Goal: Task Accomplishment & Management: Use online tool/utility

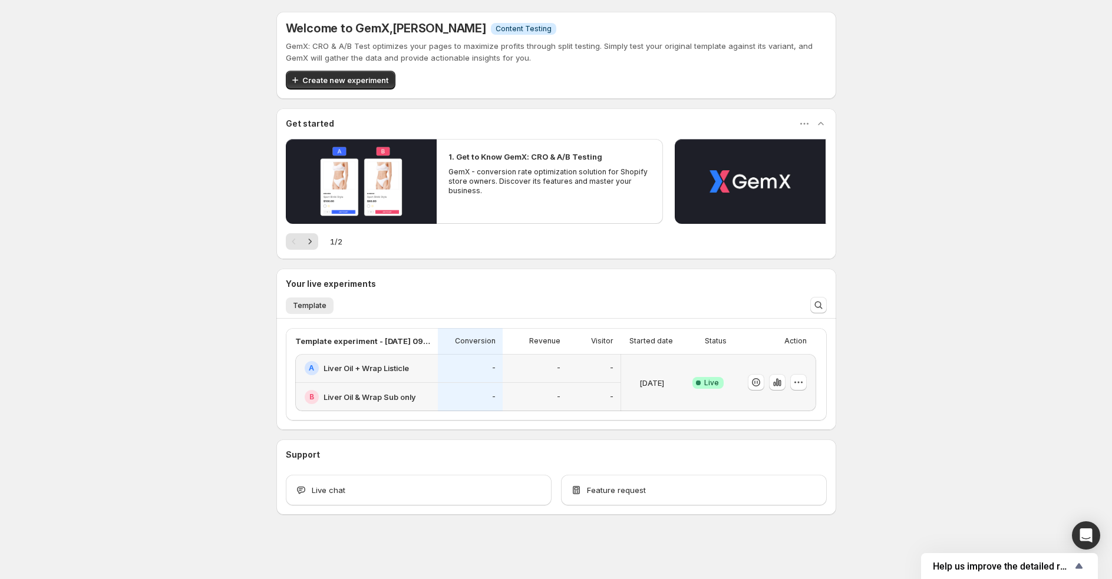
click at [691, 378] on div "Success Complete Live" at bounding box center [708, 383] width 37 height 12
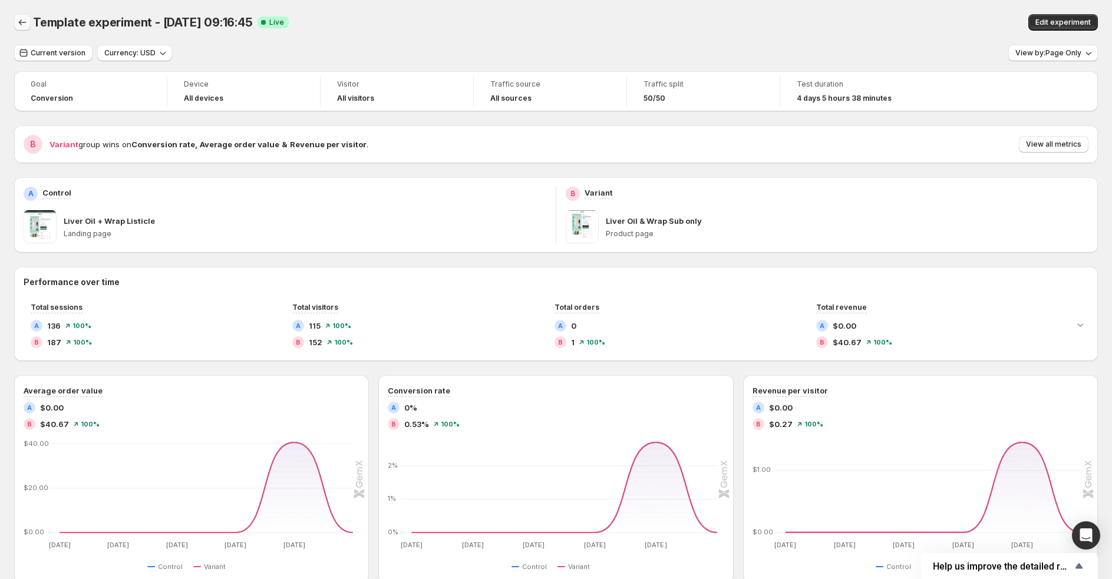
click at [25, 18] on icon "Back" at bounding box center [23, 23] width 12 height 12
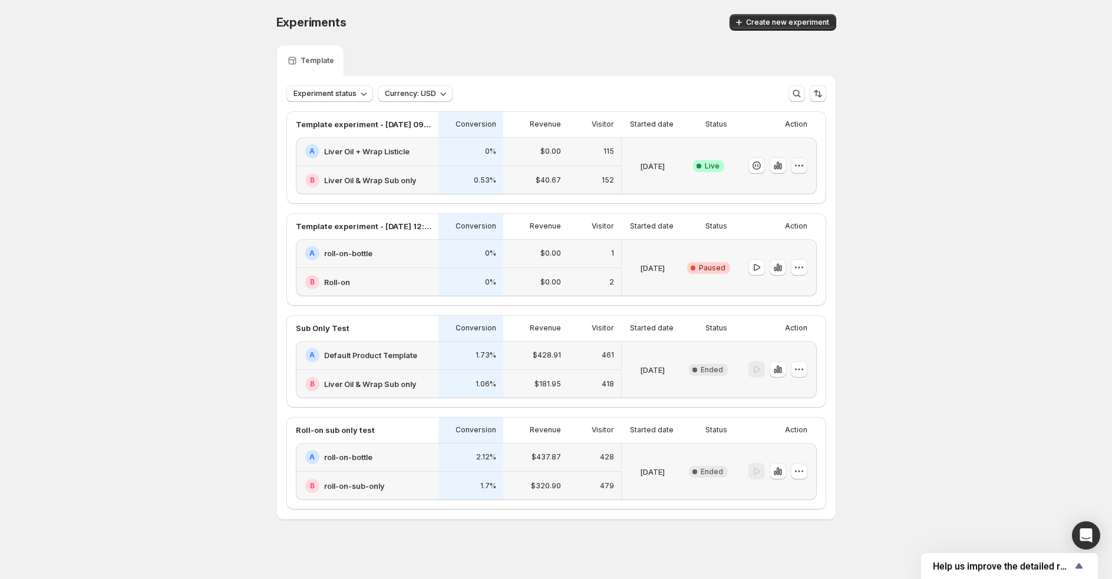
click at [799, 166] on icon "button" at bounding box center [799, 166] width 12 height 12
click at [777, 187] on span "Edit" at bounding box center [809, 190] width 123 height 12
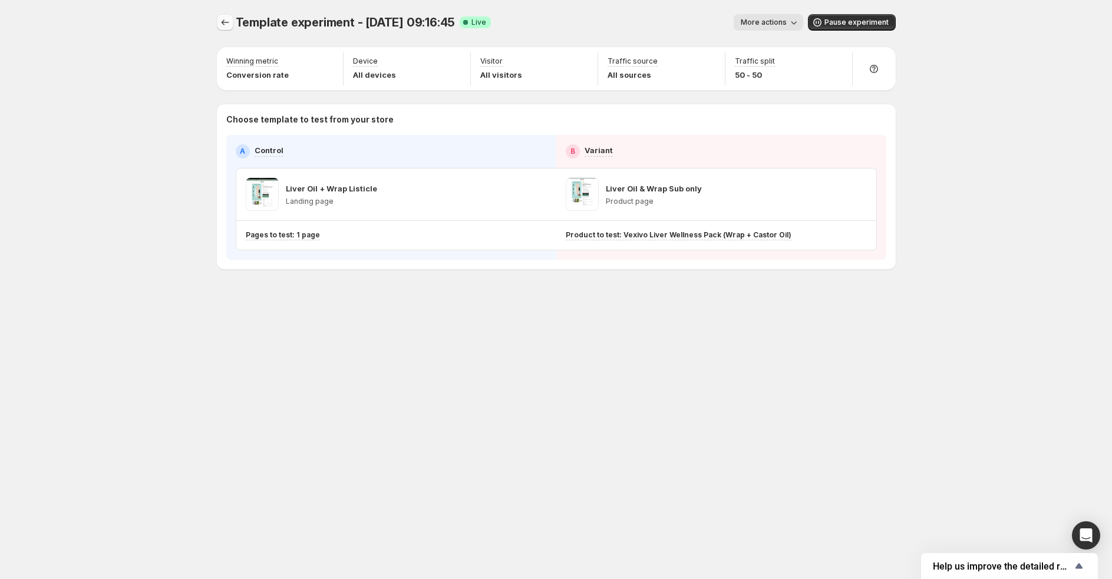
click at [223, 27] on icon "Experiments" at bounding box center [225, 23] width 12 height 12
